Goal: Task Accomplishment & Management: Manage account settings

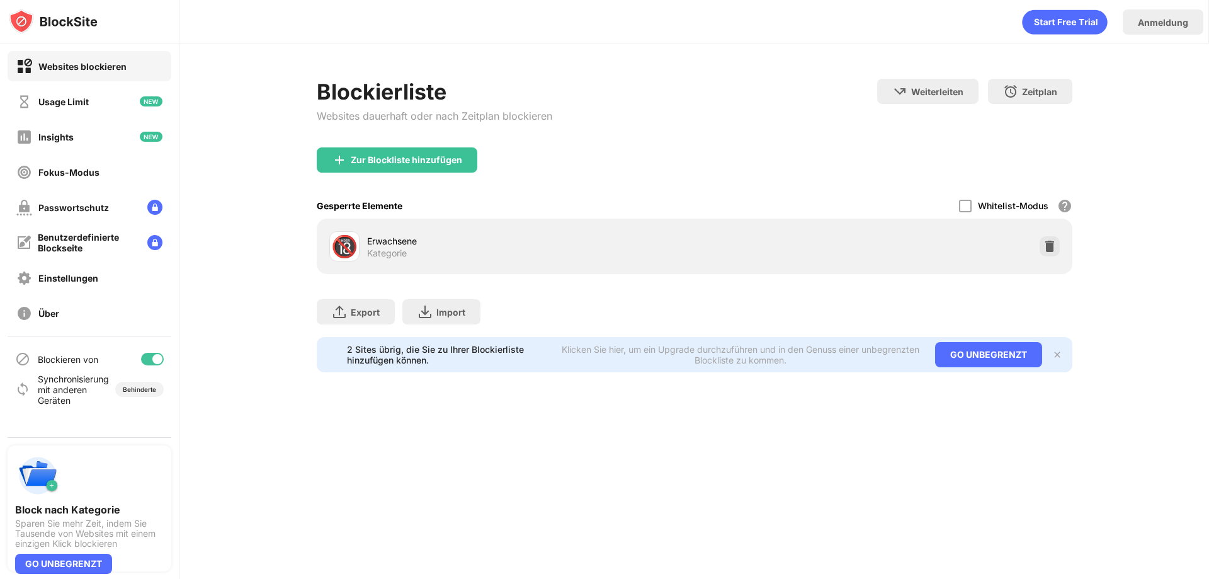
click at [1044, 246] on img at bounding box center [1050, 246] width 13 height 13
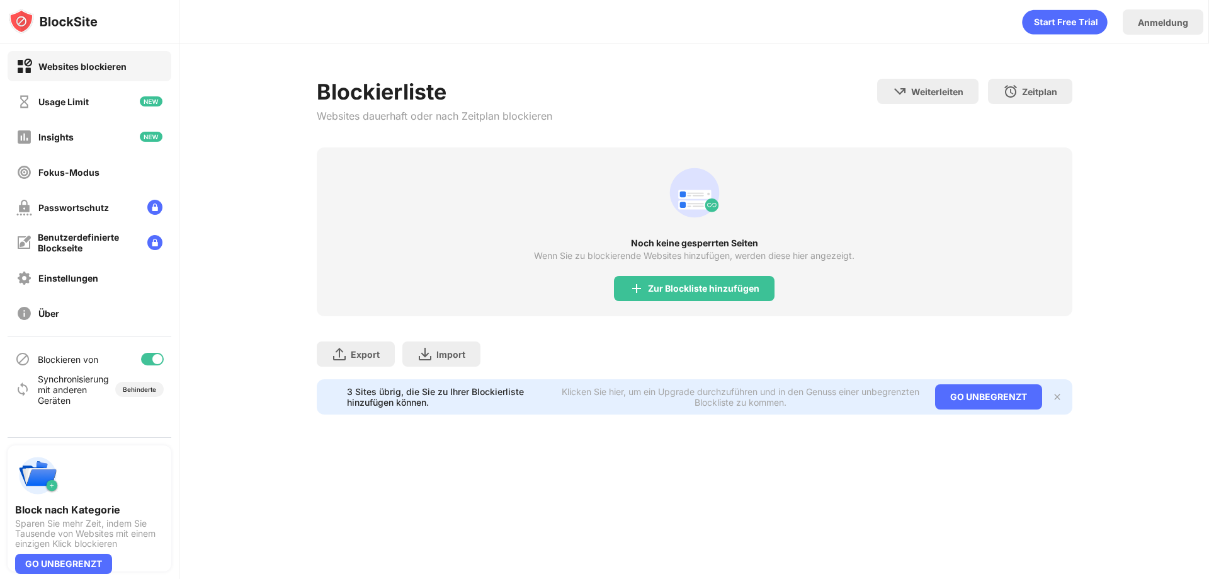
click at [1053, 247] on div "Noch keine gesperrten Seiten" at bounding box center [695, 243] width 756 height 10
